Goal: Navigation & Orientation: Understand site structure

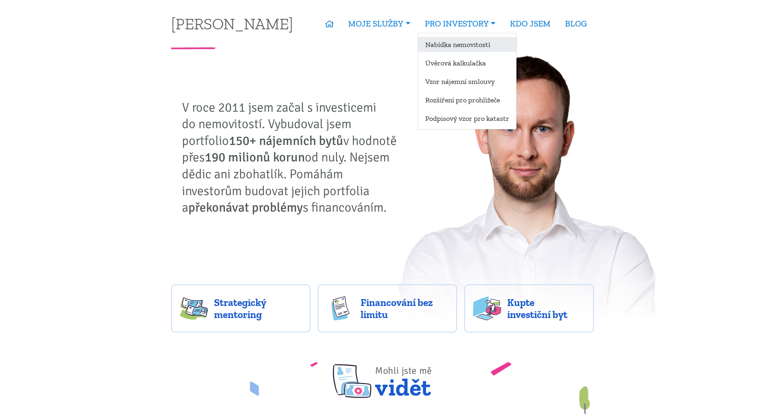
click at [455, 48] on link "Nabídka nemovitostí" at bounding box center [467, 44] width 98 height 15
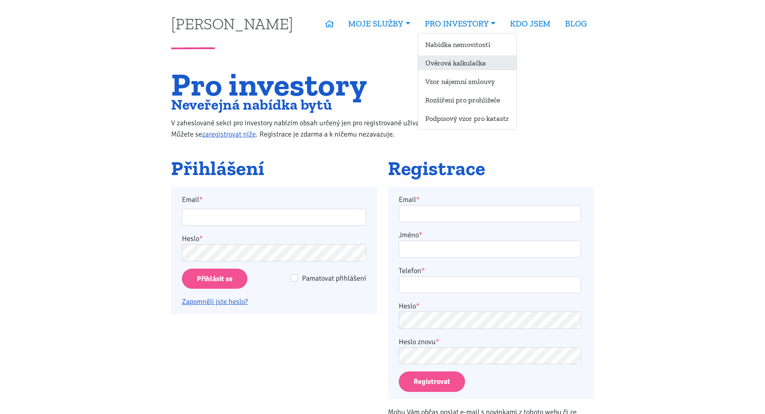
click at [463, 67] on link "Úvěrová kalkulačka" at bounding box center [467, 62] width 98 height 15
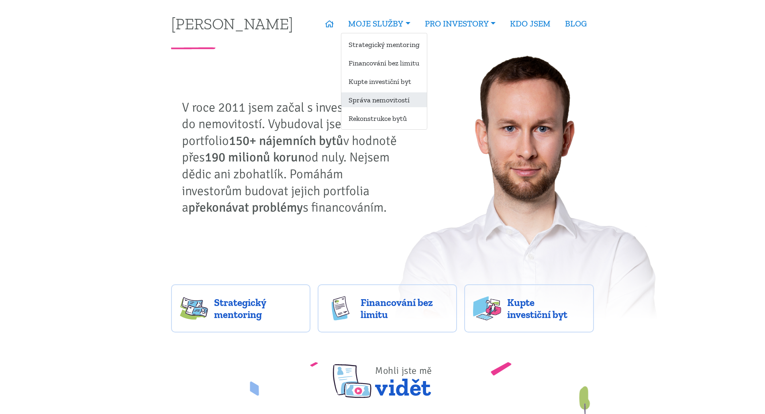
click at [382, 99] on link "Správa nemovitostí" at bounding box center [384, 99] width 86 height 15
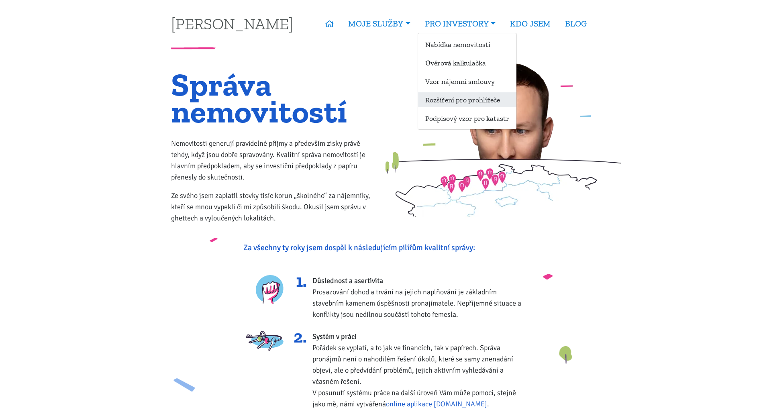
click at [468, 102] on link "Rozšíření pro prohlížeče" at bounding box center [467, 99] width 98 height 15
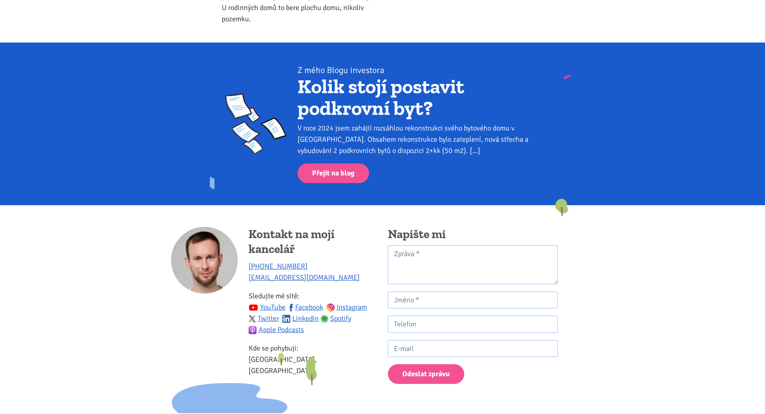
scroll to position [651, 0]
